Goal: Task Accomplishment & Management: Complete application form

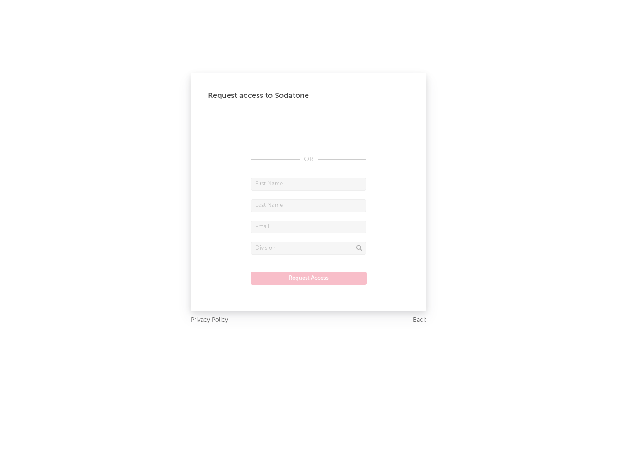
click at [309, 184] on input "text" at bounding box center [309, 184] width 116 height 13
type input "[PERSON_NAME]"
click at [309, 205] on input "text" at bounding box center [309, 205] width 116 height 13
type input "[PERSON_NAME]"
click at [309, 226] on input "text" at bounding box center [309, 226] width 116 height 13
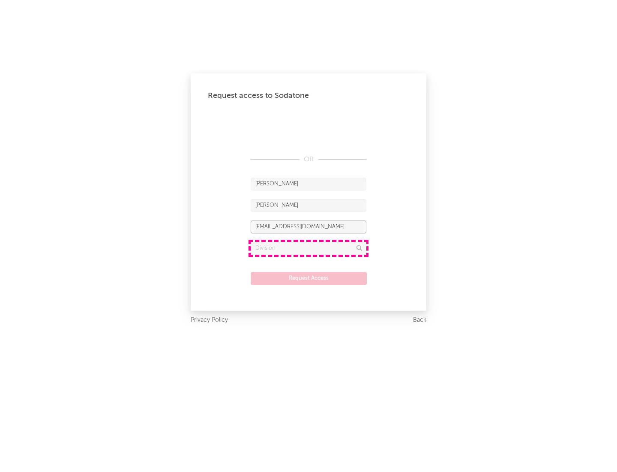
type input "[EMAIL_ADDRESS][DOMAIN_NAME]"
click at [309, 248] on input "text" at bounding box center [309, 248] width 116 height 13
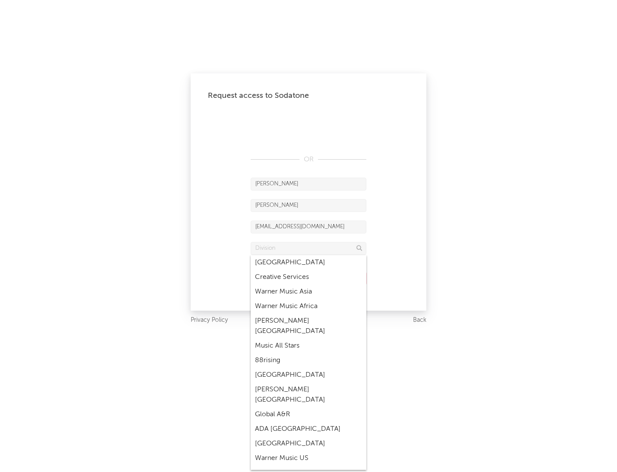
click at [309, 338] on div "Music All Stars" at bounding box center [309, 345] width 116 height 15
type input "Music All Stars"
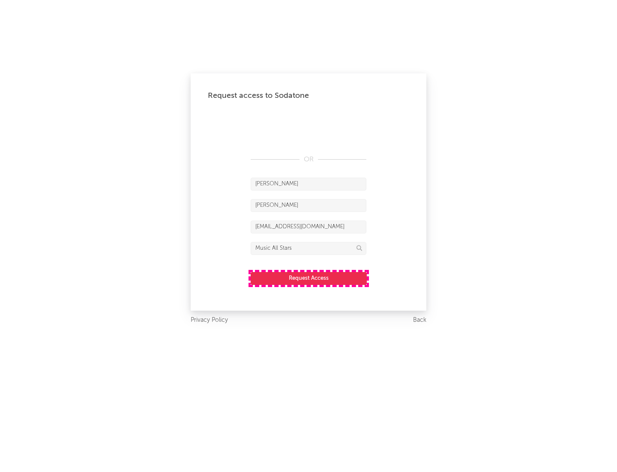
click at [309, 278] on button "Request Access" at bounding box center [309, 278] width 116 height 13
